Goal: Task Accomplishment & Management: Use online tool/utility

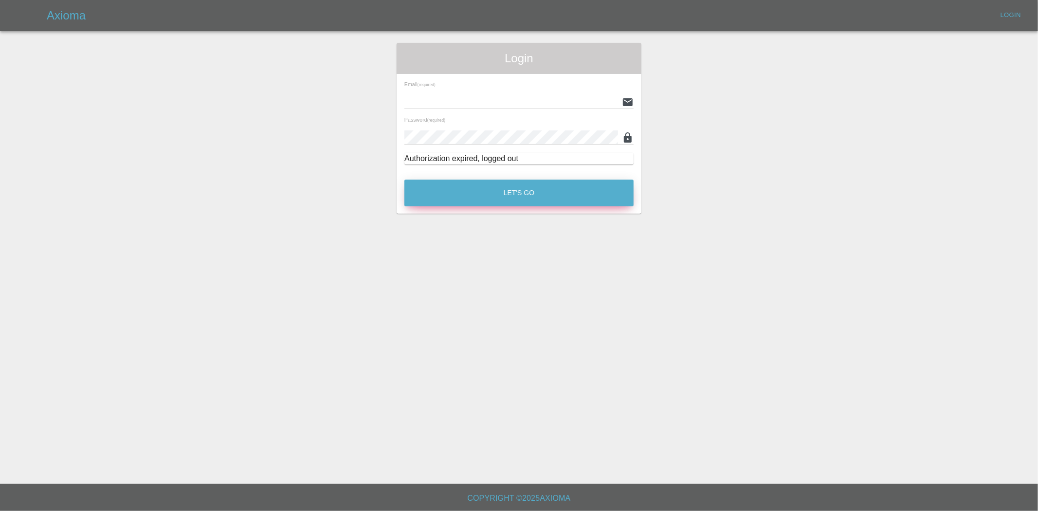
type input "[PERSON_NAME][EMAIL_ADDRESS][PERSON_NAME][DOMAIN_NAME]"
click at [578, 195] on button "Let's Go" at bounding box center [518, 192] width 229 height 27
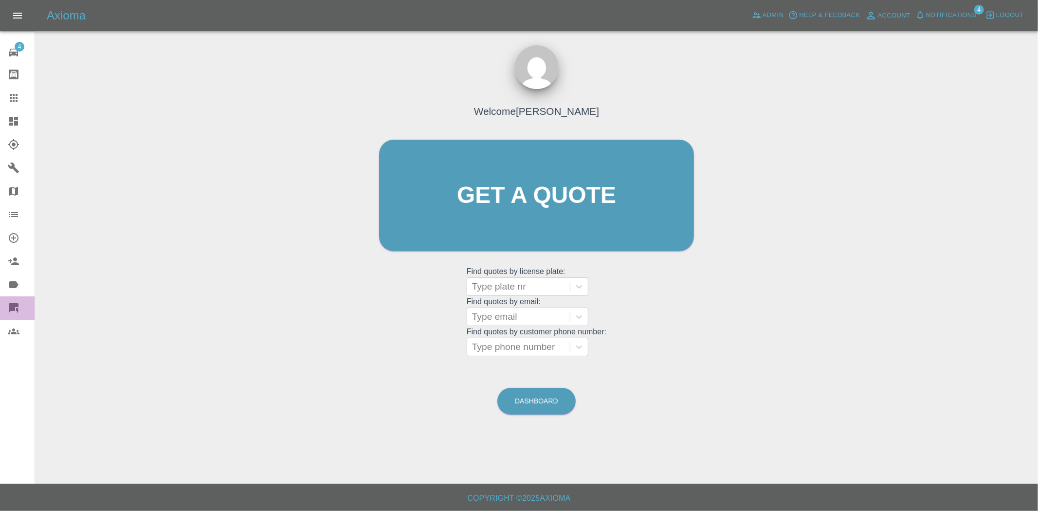
click at [14, 303] on icon at bounding box center [14, 308] width 10 height 10
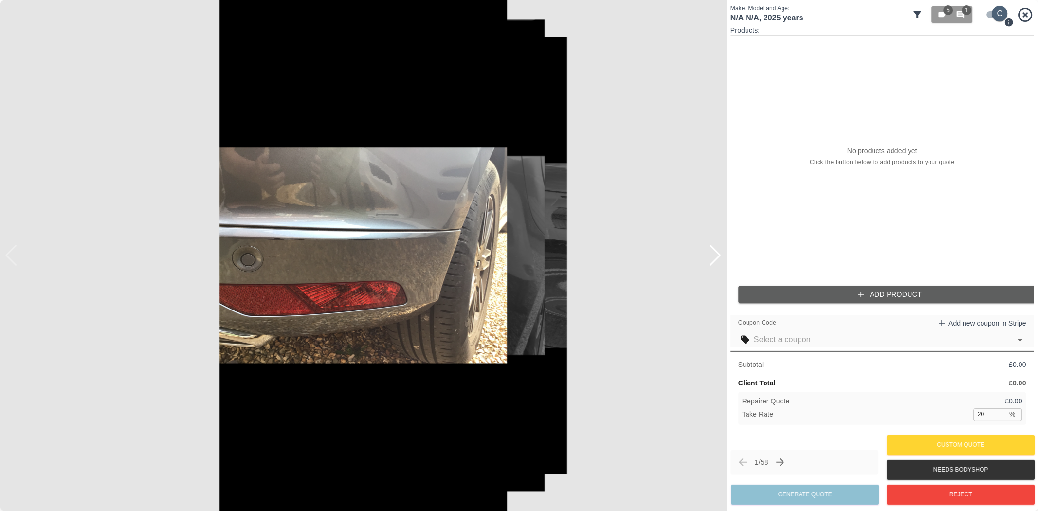
click at [1002, 16] on input "checkbox" at bounding box center [999, 14] width 47 height 16
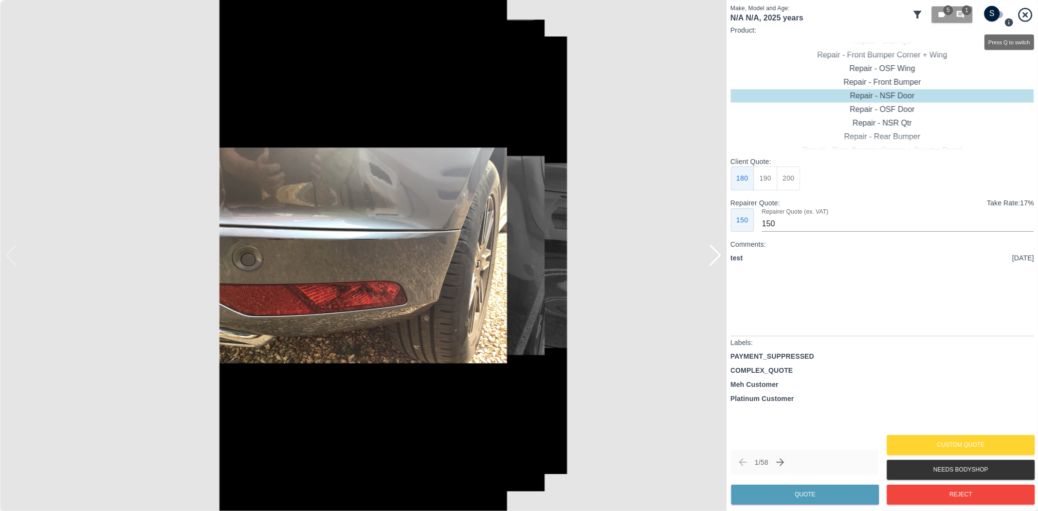
click at [1008, 23] on icon "Press Q to switch" at bounding box center [1009, 22] width 8 height 8
checkbox input "false"
click at [884, 132] on div "Repair - Rear Bumper" at bounding box center [882, 137] width 304 height 14
type input "60"
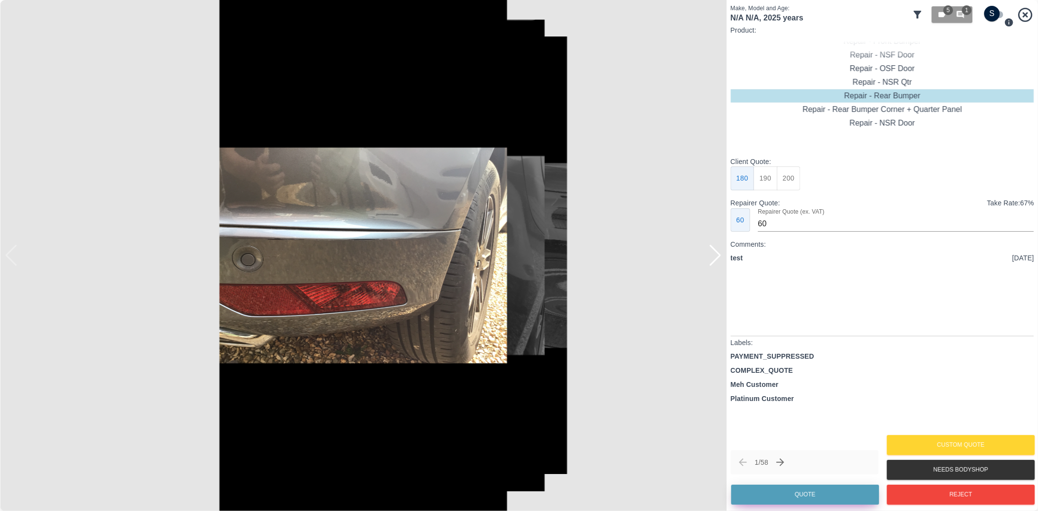
checkbox input "true"
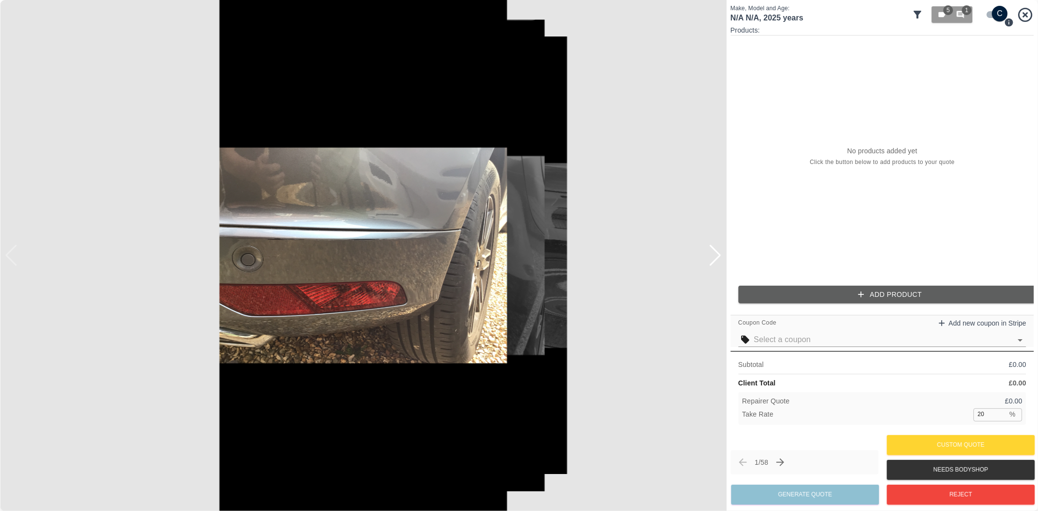
click at [856, 293] on icon "button" at bounding box center [861, 294] width 10 height 10
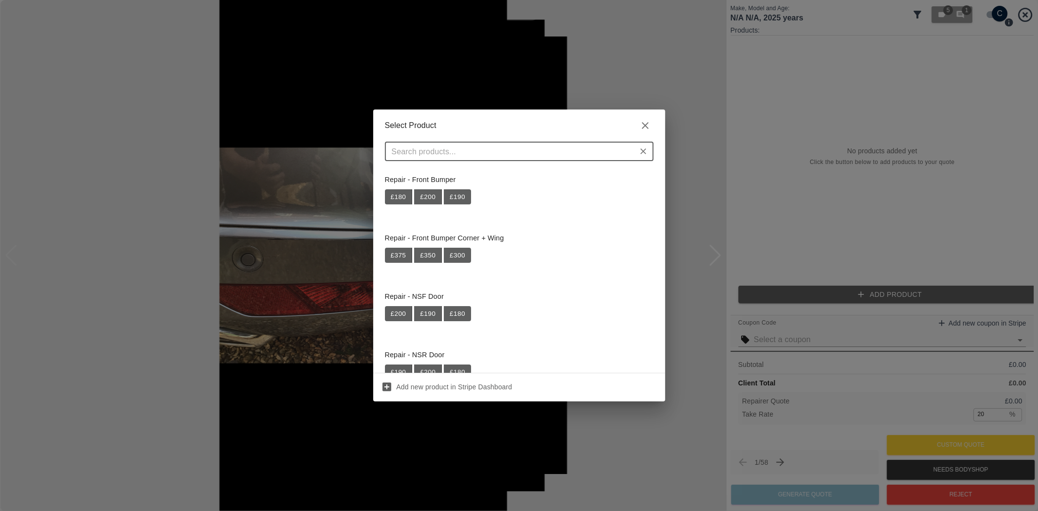
click at [473, 187] on div "Repair - Front Bumper £ 180 £ 200 £ 190" at bounding box center [519, 189] width 269 height 41
click at [467, 190] on button "£ 190" at bounding box center [457, 197] width 27 height 16
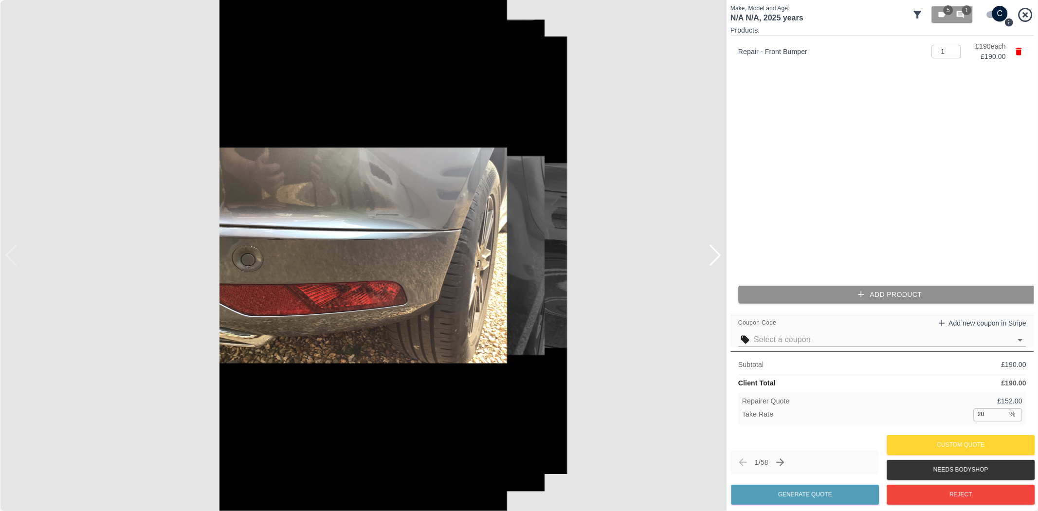
click at [828, 292] on button "Add Product" at bounding box center [890, 295] width 304 height 18
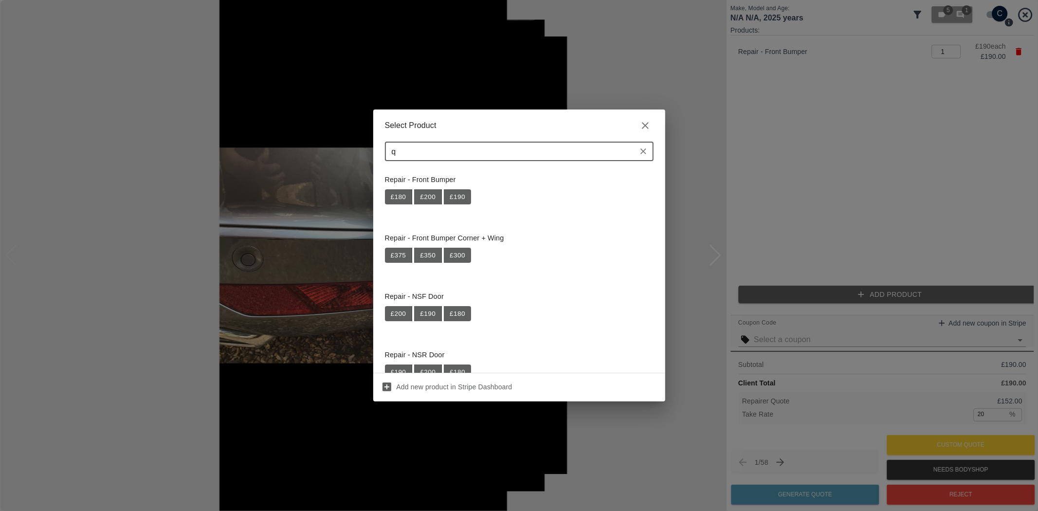
type input "q"
click at [426, 360] on div "Repair - NSR Door £ 190 £ 200 £ 180" at bounding box center [519, 364] width 269 height 41
click at [428, 367] on button "£ 200" at bounding box center [428, 372] width 28 height 16
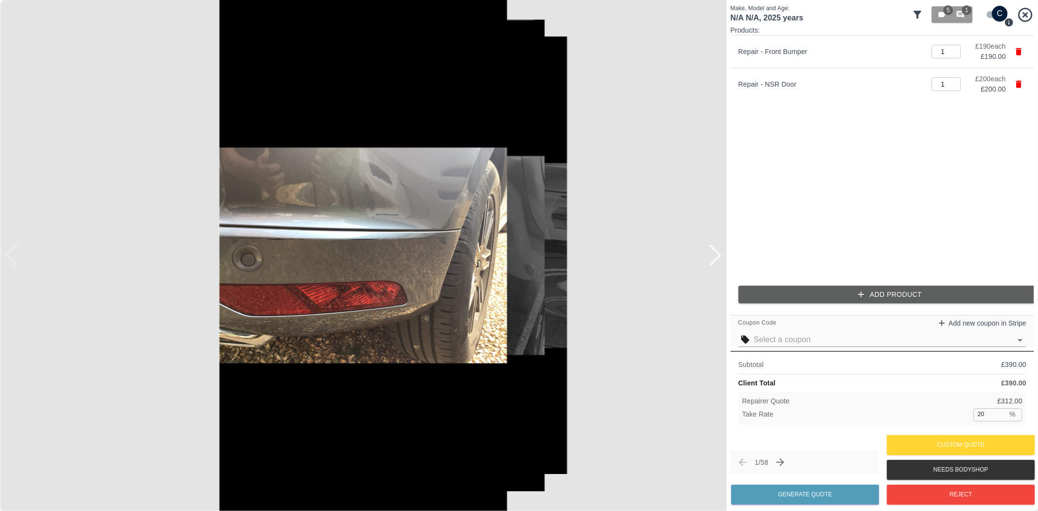
click at [815, 299] on button "Add Product" at bounding box center [890, 295] width 304 height 18
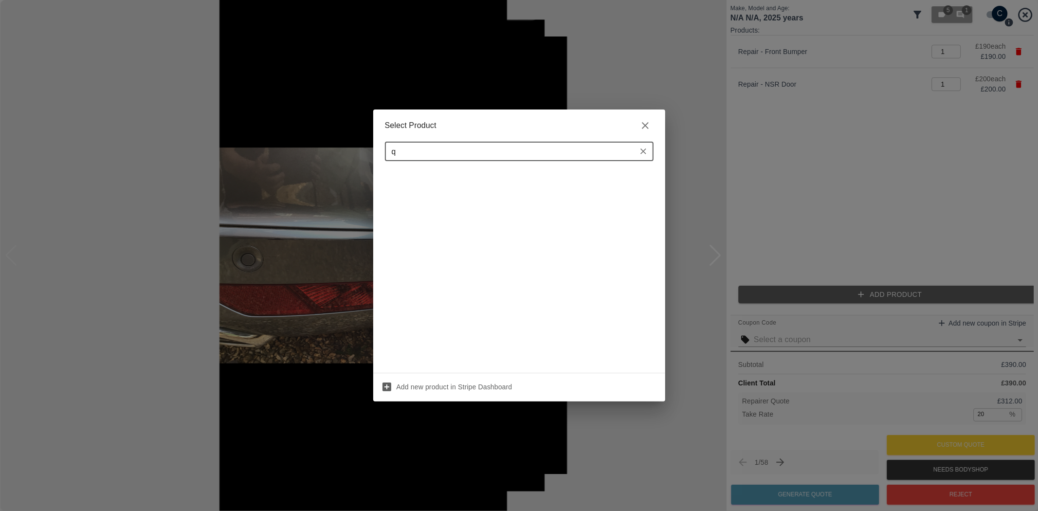
scroll to position [108, 0]
click at [388, 386] on icon at bounding box center [387, 387] width 12 height 12
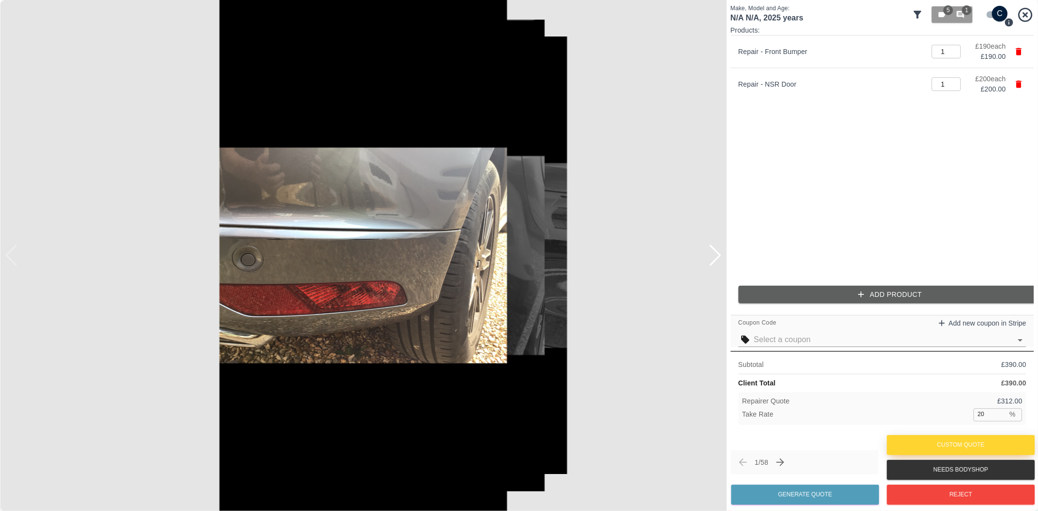
click at [946, 446] on button "Custom Quote" at bounding box center [960, 445] width 148 height 20
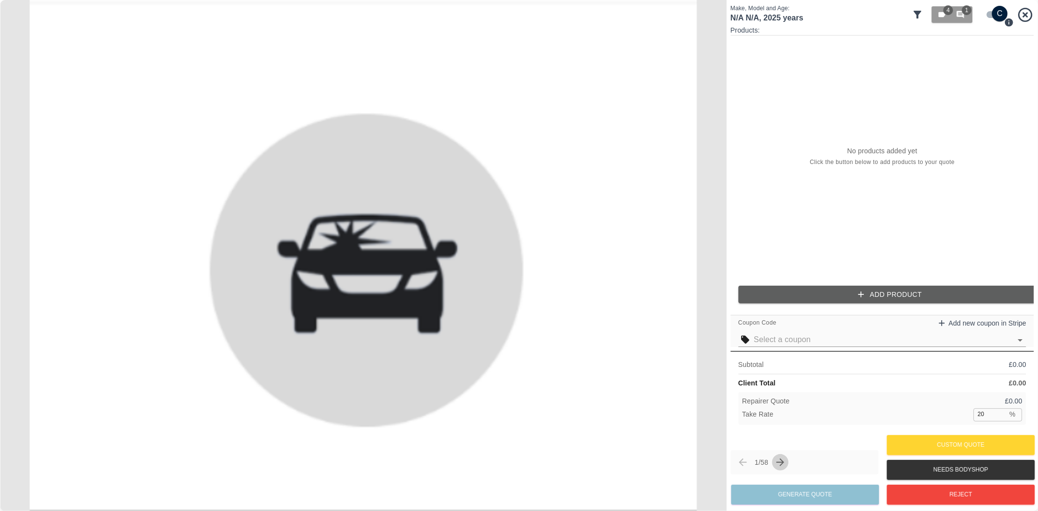
click at [784, 463] on icon "Next claim" at bounding box center [780, 462] width 12 height 12
click at [798, 466] on div "8 / 58" at bounding box center [804, 462] width 148 height 24
click at [784, 461] on icon "Next claim" at bounding box center [780, 462] width 8 height 8
click at [999, 20] on input "checkbox" at bounding box center [999, 14] width 47 height 16
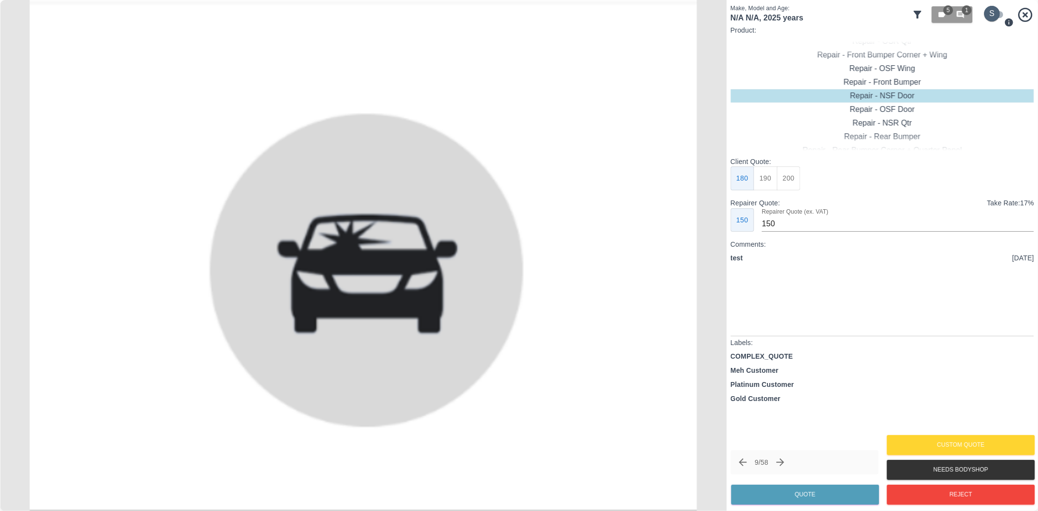
click at [999, 20] on input "checkbox" at bounding box center [991, 14] width 47 height 16
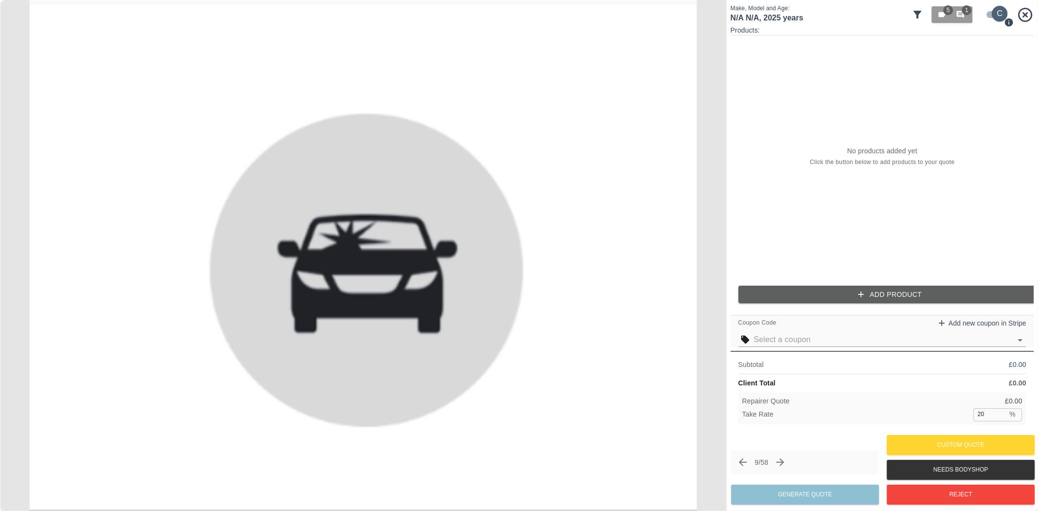
click at [999, 20] on input "checkbox" at bounding box center [999, 14] width 47 height 16
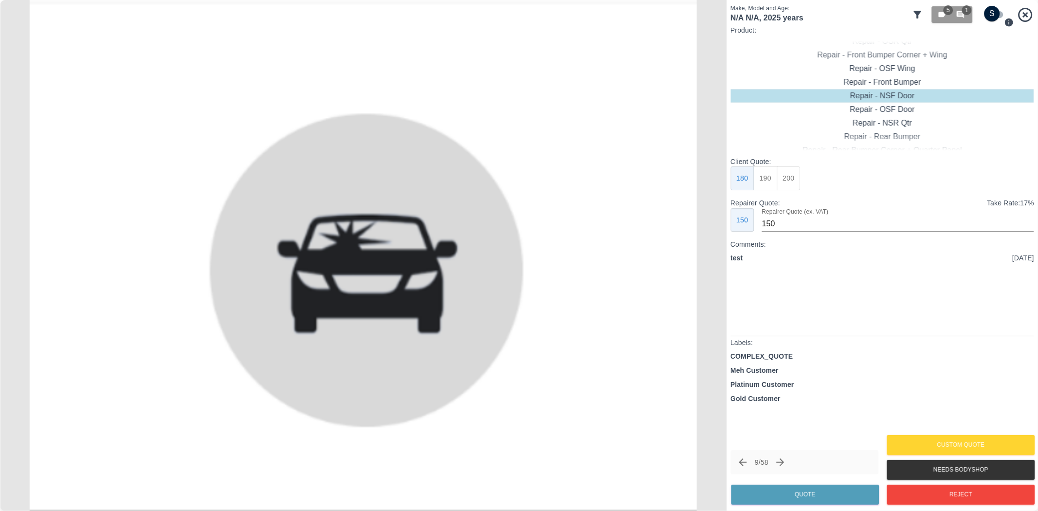
click at [999, 20] on input "checkbox" at bounding box center [991, 14] width 47 height 16
checkbox input "true"
